Goal: Find specific page/section: Find specific page/section

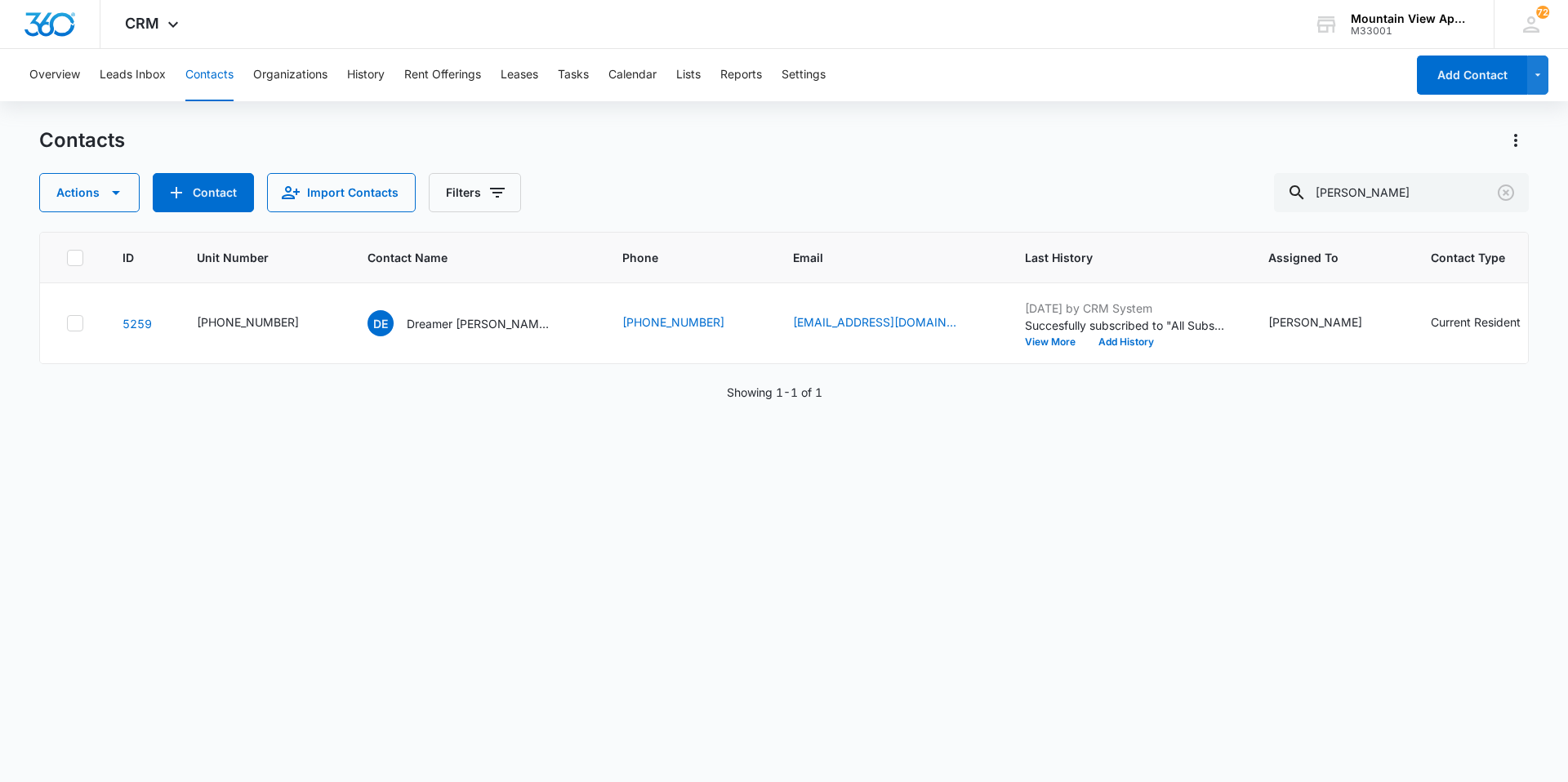
click at [203, 86] on button "Contacts" at bounding box center [209, 75] width 48 height 52
drag, startPoint x: 1363, startPoint y: 197, endPoint x: 396, endPoint y: 196, distance: 967.0
click at [396, 196] on div "Actions Contact Import Contacts Filters [PERSON_NAME]" at bounding box center [784, 193] width 1490 height 39
type input "lettero"
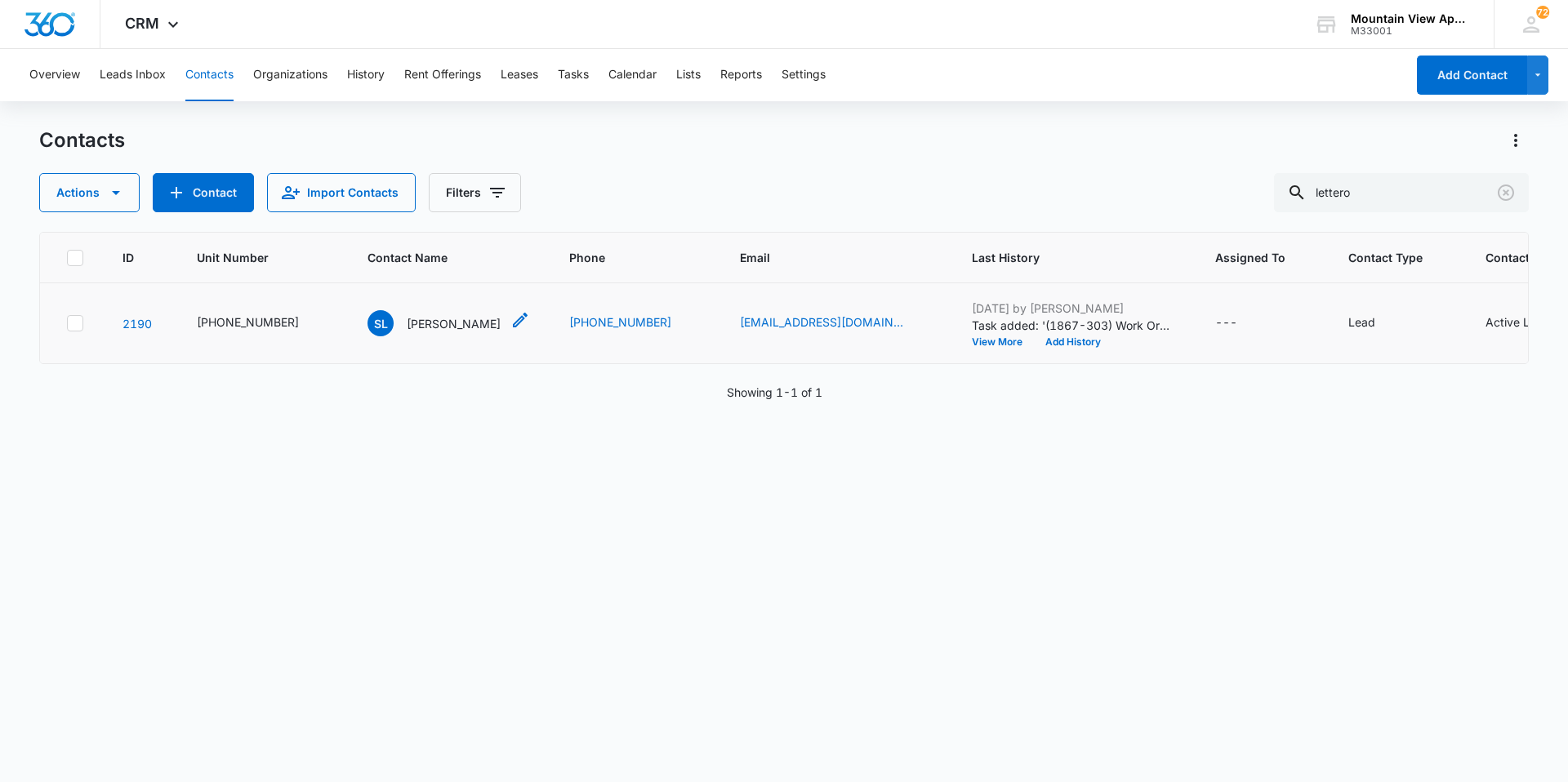
click at [432, 330] on p "[PERSON_NAME]" at bounding box center [453, 323] width 94 height 17
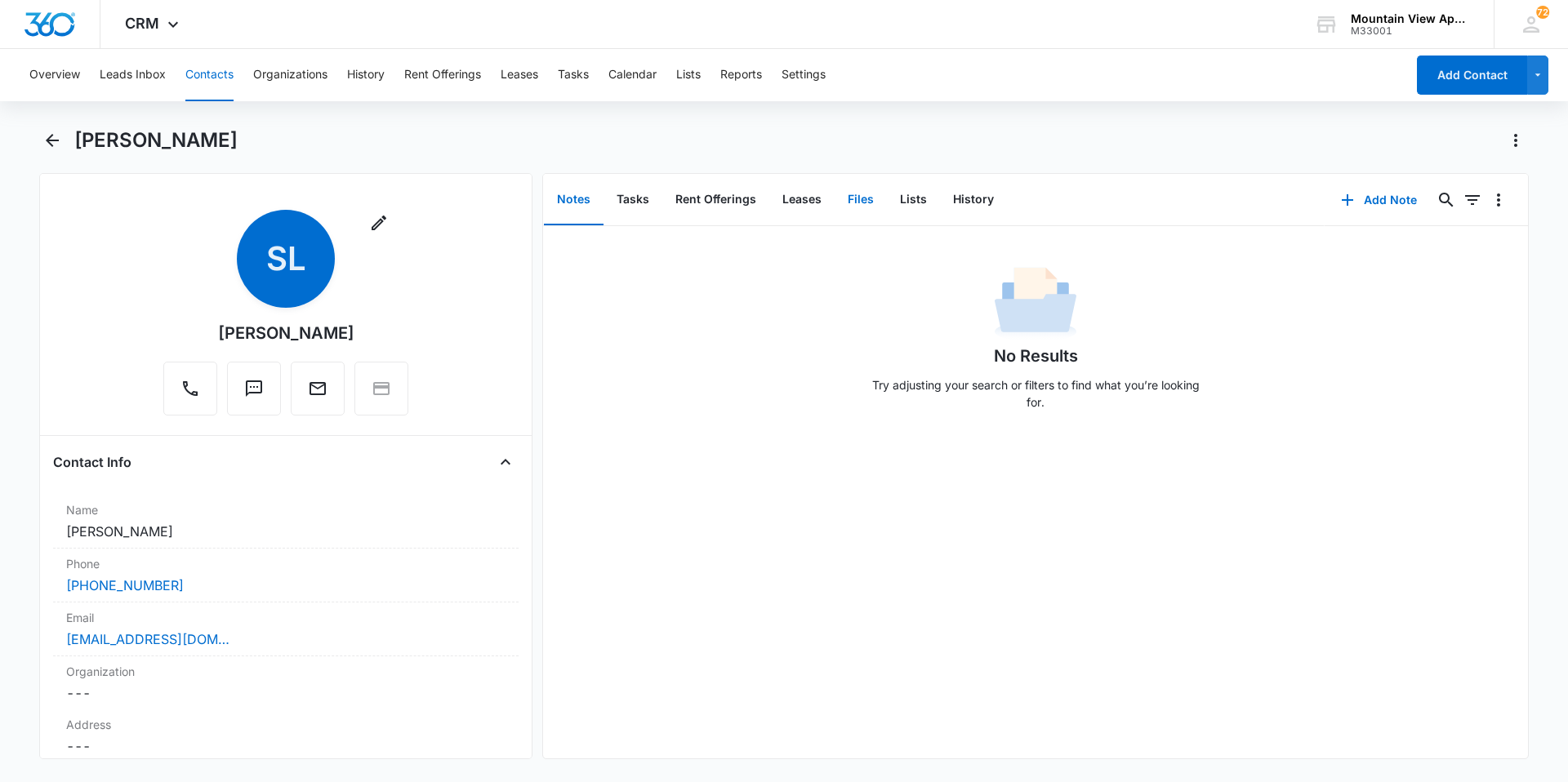
click at [870, 211] on button "Files" at bounding box center [860, 199] width 52 height 50
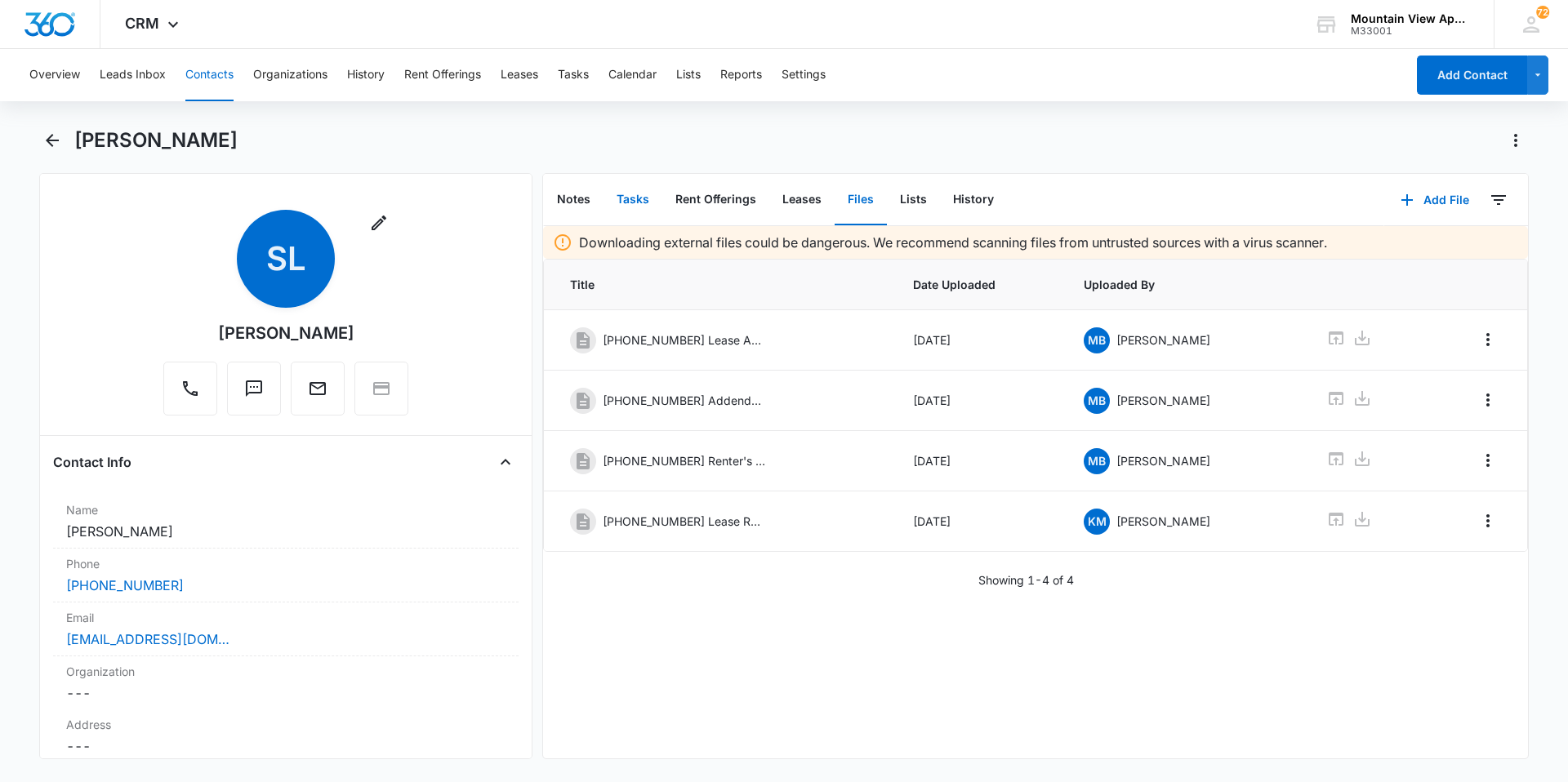
click at [658, 211] on button "Tasks" at bounding box center [633, 199] width 59 height 50
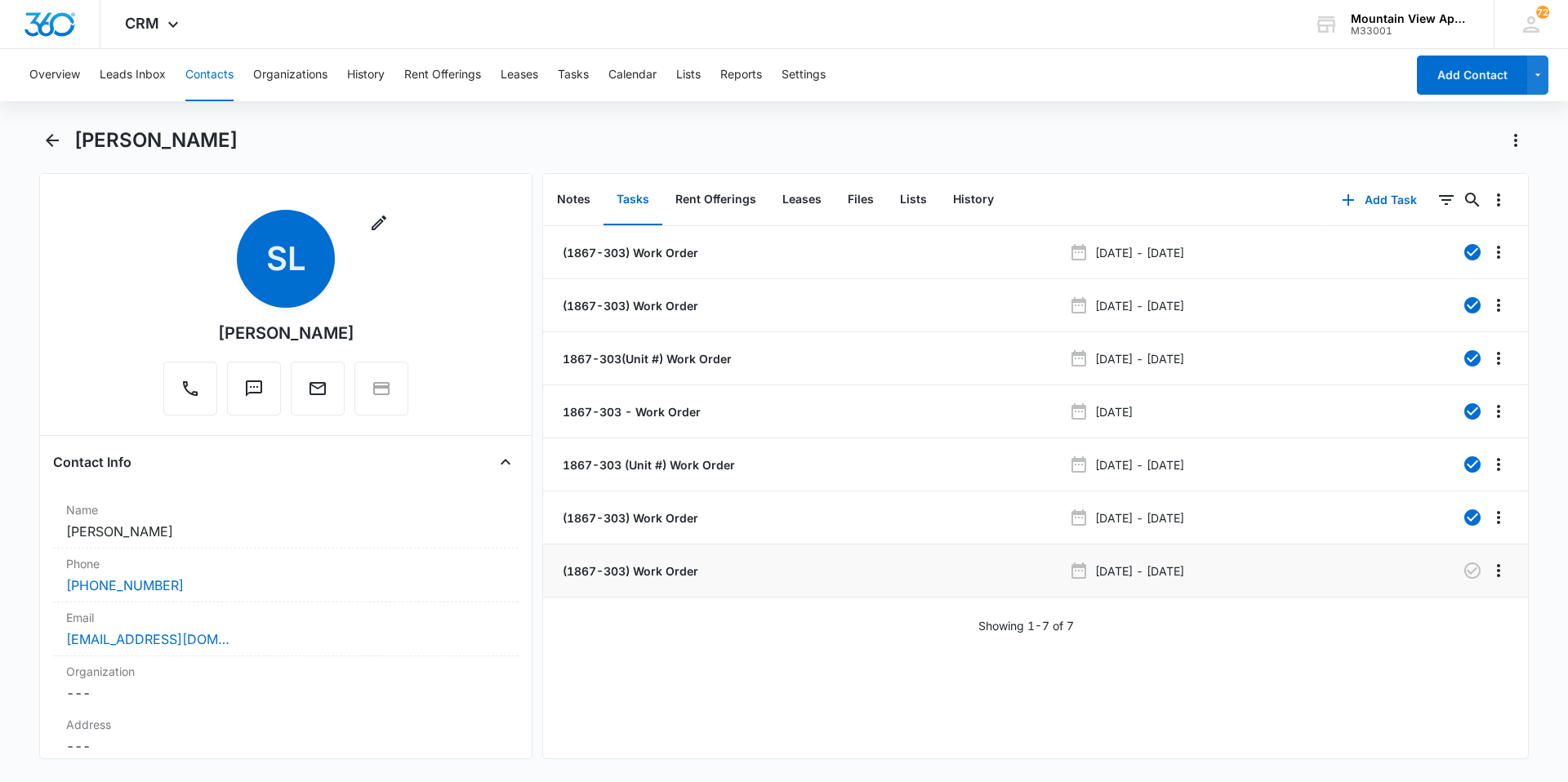
click at [655, 578] on p "(1867-303) Work Order" at bounding box center [629, 571] width 139 height 17
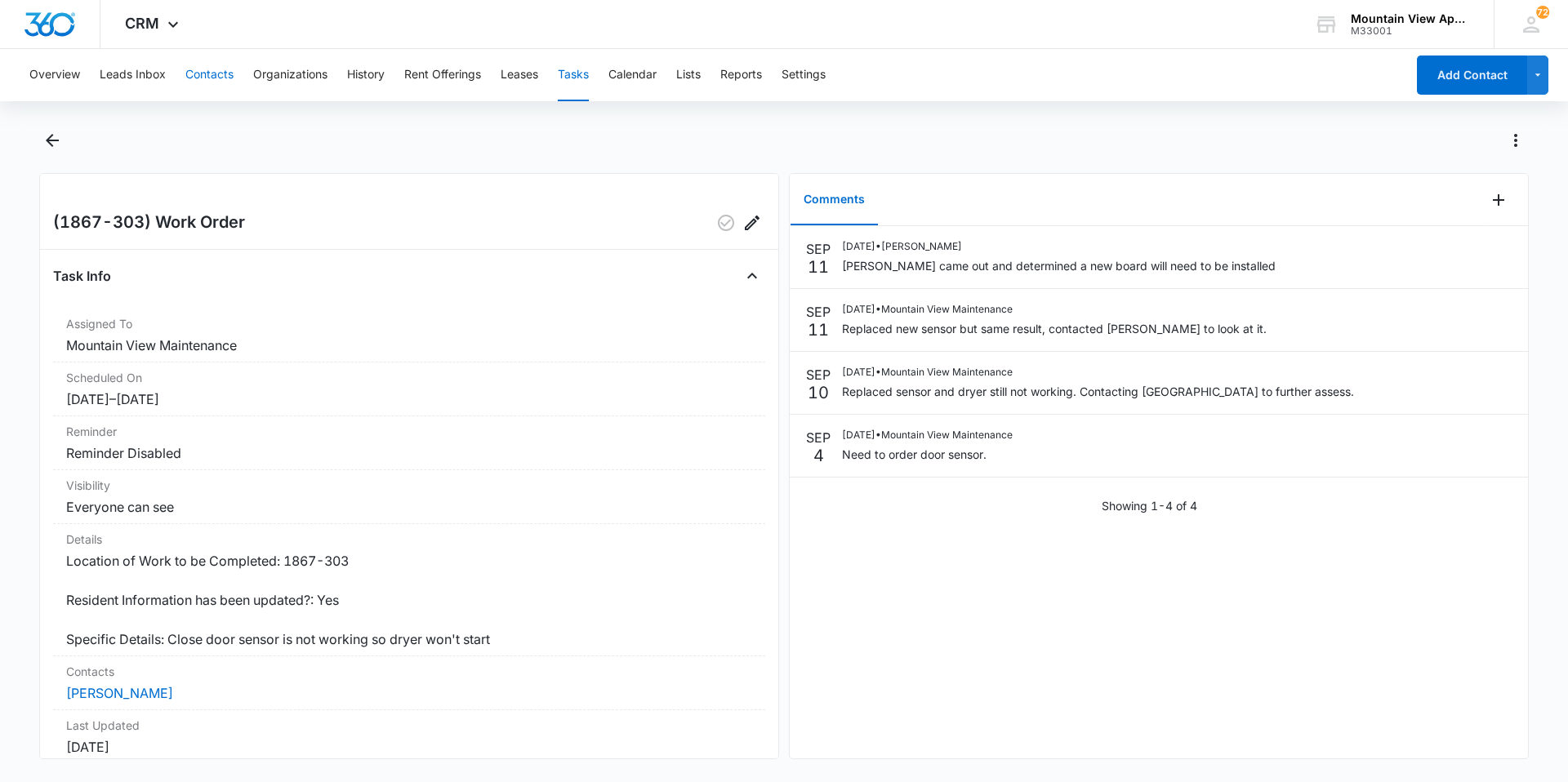
click at [215, 76] on button "Contacts" at bounding box center [209, 75] width 48 height 52
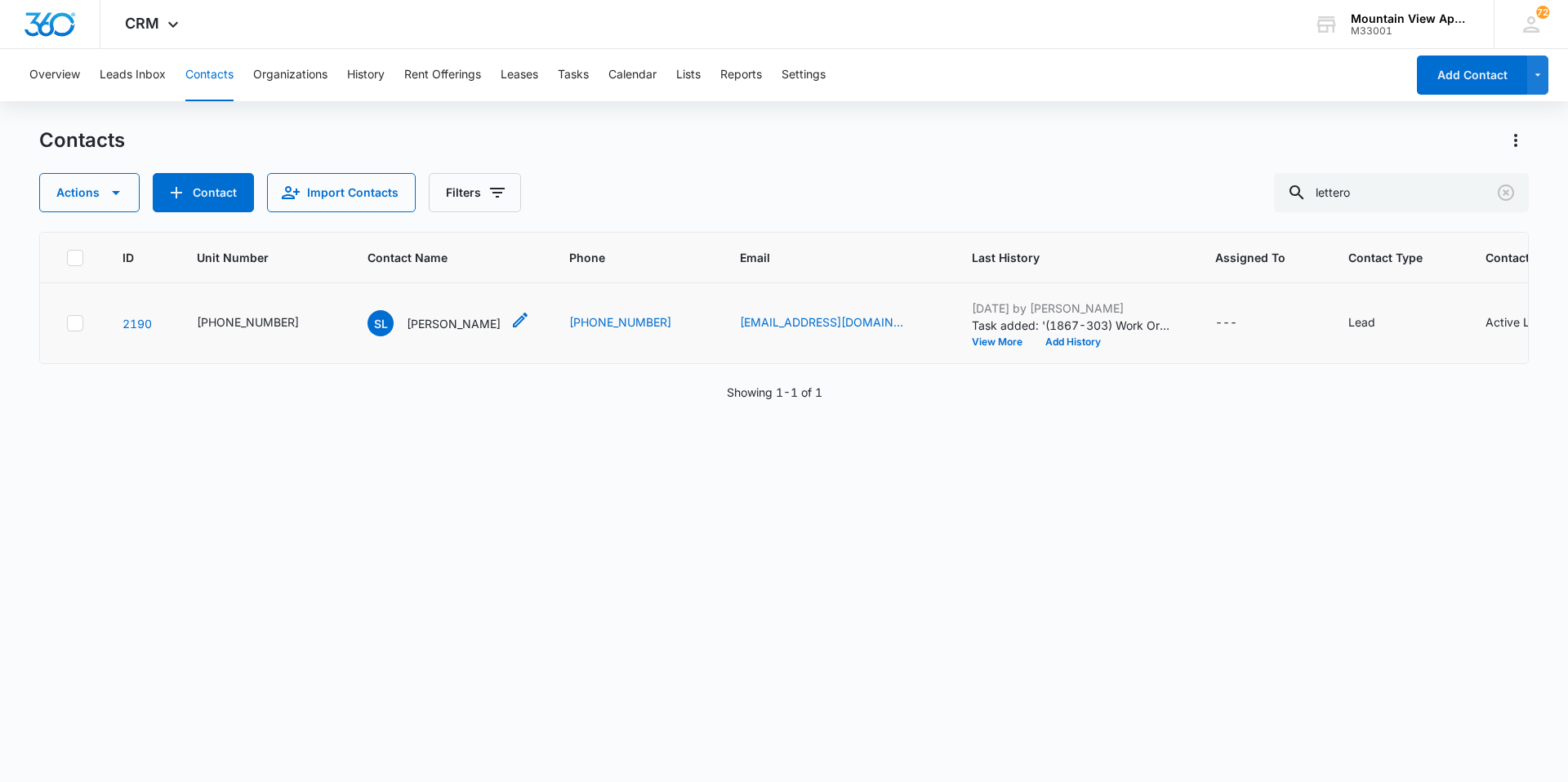
click at [407, 322] on p "[PERSON_NAME]" at bounding box center [453, 323] width 94 height 17
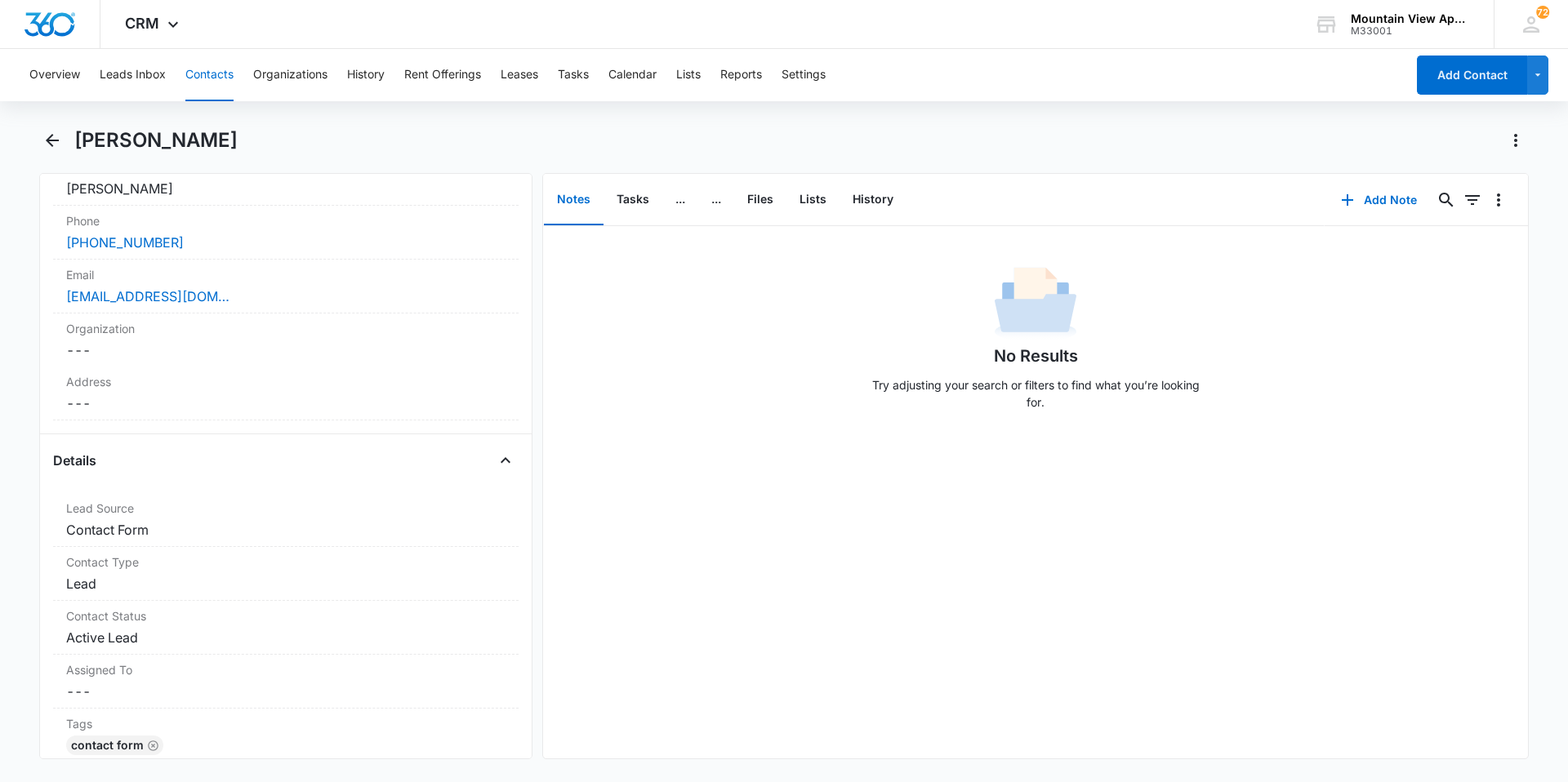
scroll to position [327, 0]
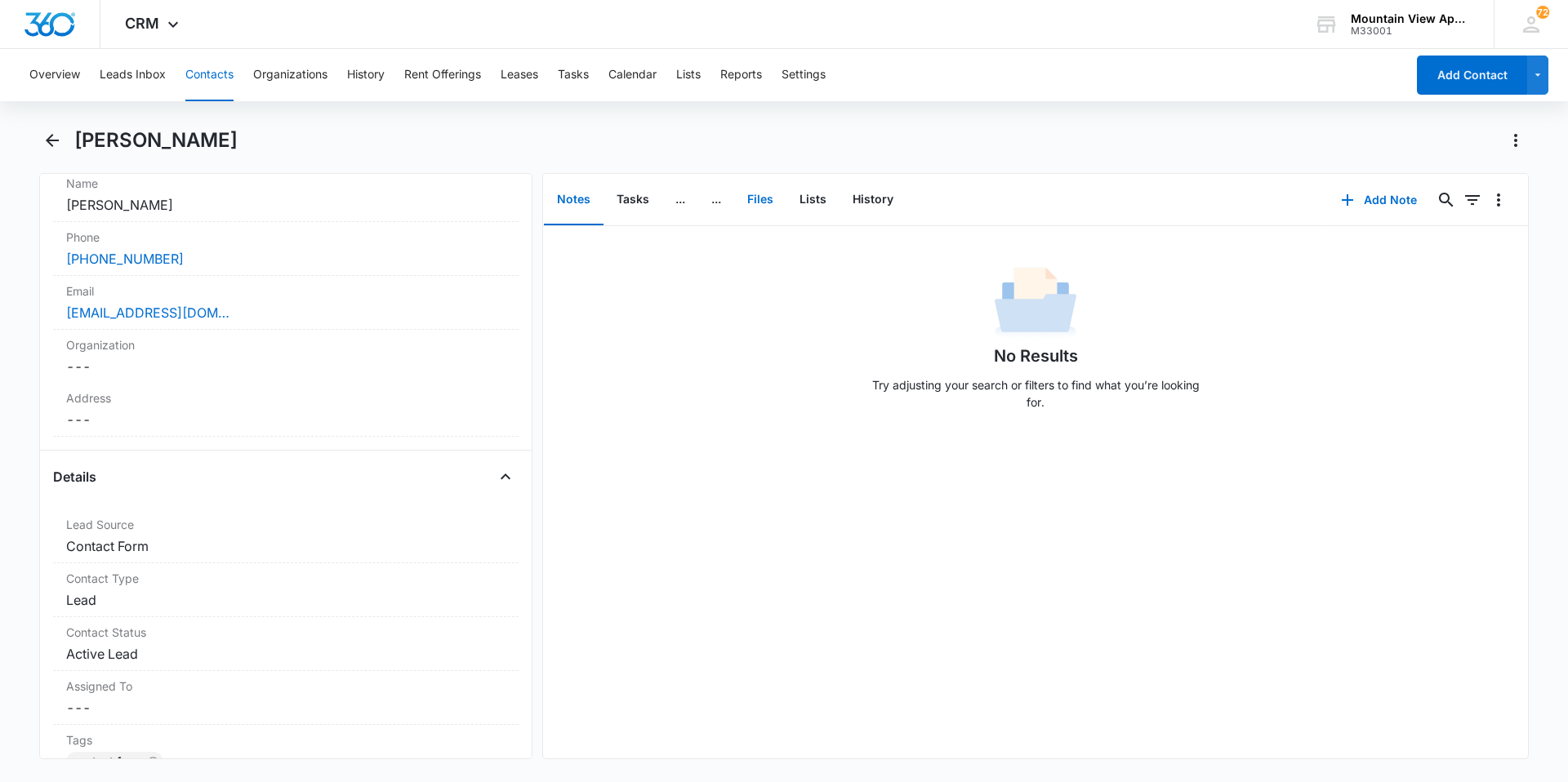
click at [762, 188] on button "Files" at bounding box center [760, 199] width 52 height 50
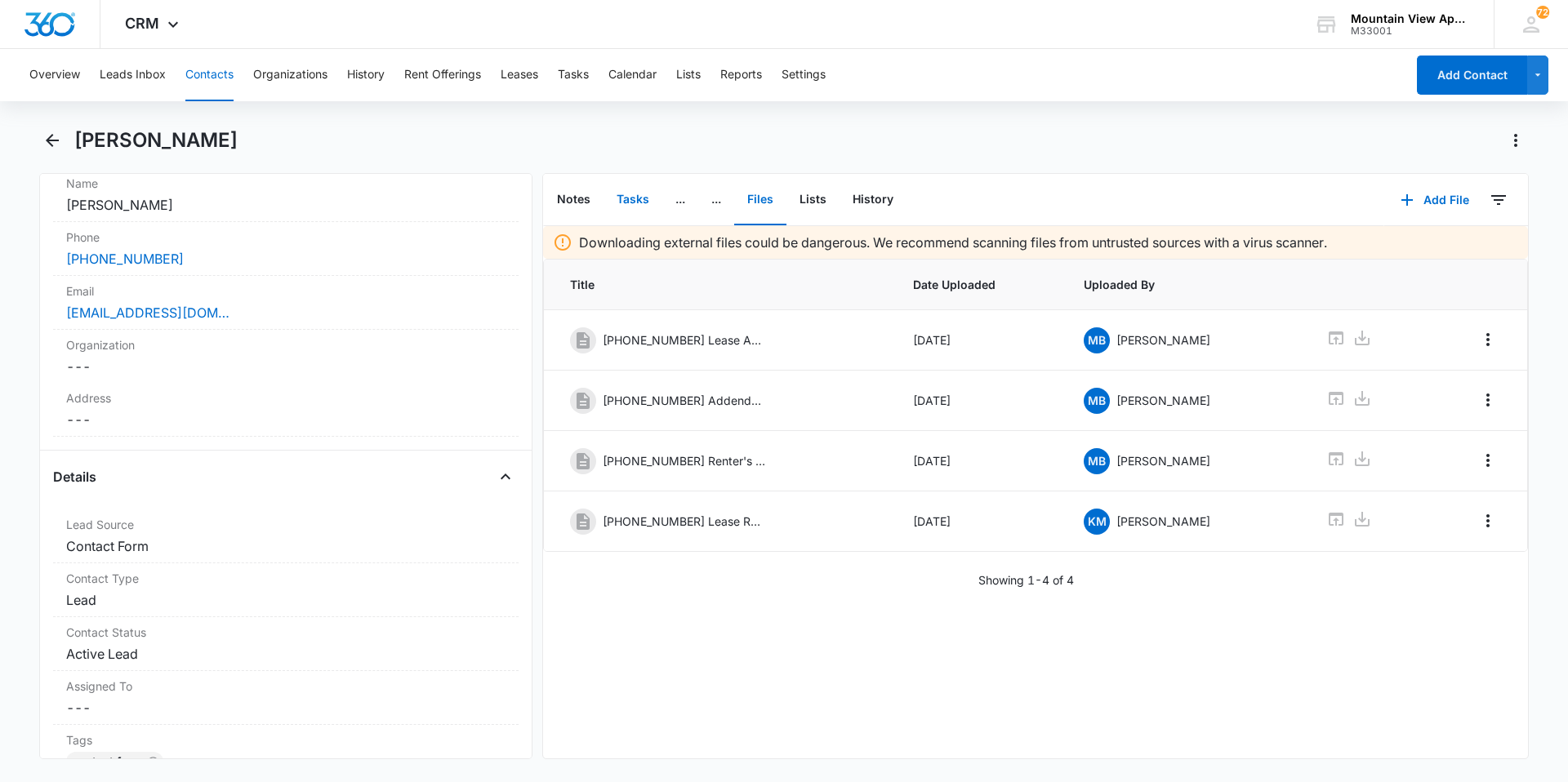
click at [646, 206] on button "Tasks" at bounding box center [633, 199] width 59 height 50
